Goal: Task Accomplishment & Management: Manage account settings

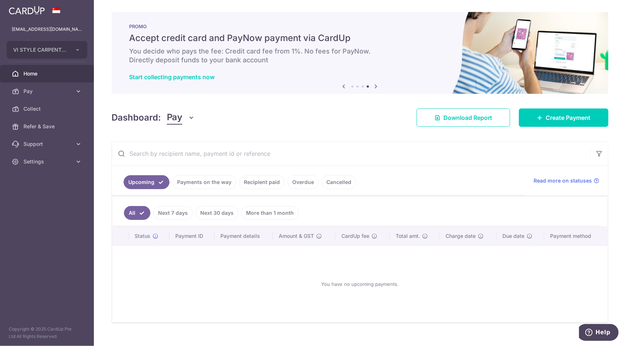
click at [203, 179] on link "Payments on the way" at bounding box center [204, 182] width 64 height 14
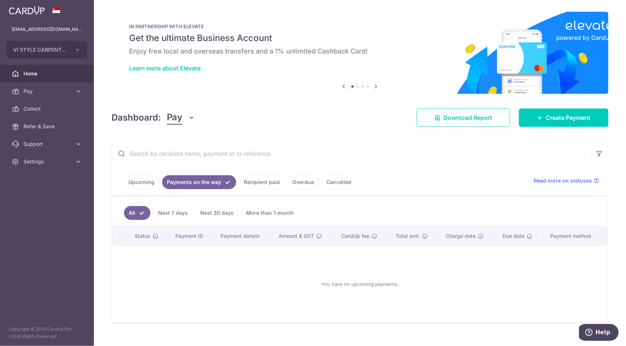
click at [263, 179] on link "Recipient paid" at bounding box center [261, 182] width 45 height 14
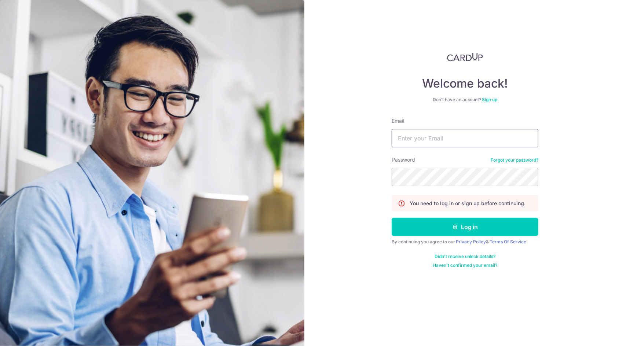
click at [489, 139] on input "Email" at bounding box center [465, 138] width 147 height 18
type input "admin@vistyle.sg"
drag, startPoint x: 487, startPoint y: 140, endPoint x: 162, endPoint y: 125, distance: 325.6
click at [211, 132] on section "Welcome back! Don’t have an account? Sign up Email admin@vistyle.sg Password Fo…" at bounding box center [313, 173] width 626 height 346
type input "[EMAIL_ADDRESS][DOMAIN_NAME]"
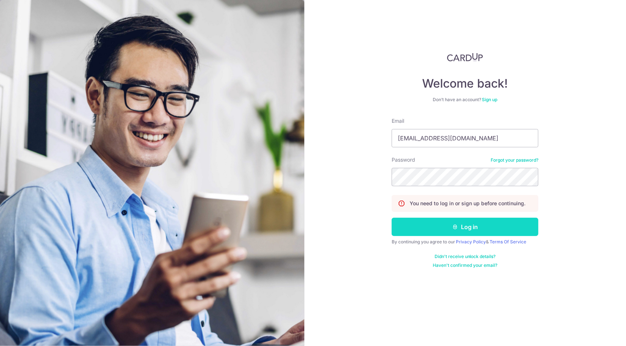
click at [485, 227] on button "Log in" at bounding box center [465, 227] width 147 height 18
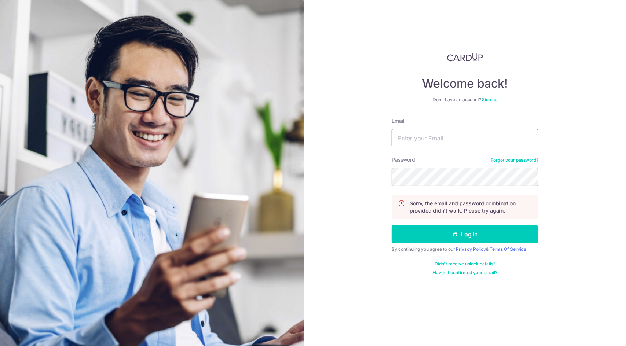
click at [490, 132] on input "Email" at bounding box center [465, 138] width 147 height 18
type input "[EMAIL_ADDRESS][DOMAIN_NAME]"
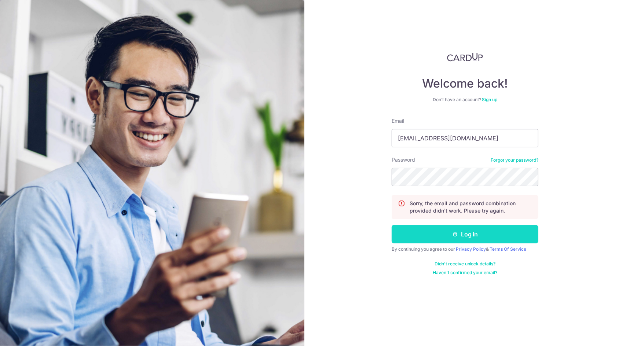
click at [478, 228] on button "Log in" at bounding box center [465, 234] width 147 height 18
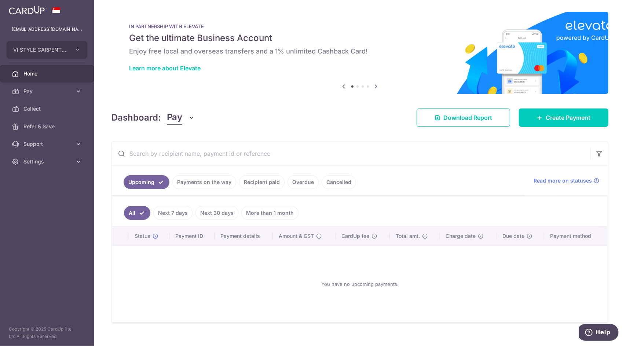
click at [246, 181] on link "Recipient paid" at bounding box center [261, 182] width 45 height 14
